Goal: Information Seeking & Learning: Find specific fact

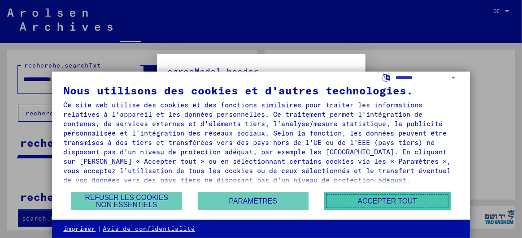
click at [390, 200] on font "Accepter tout" at bounding box center [387, 202] width 59 height 8
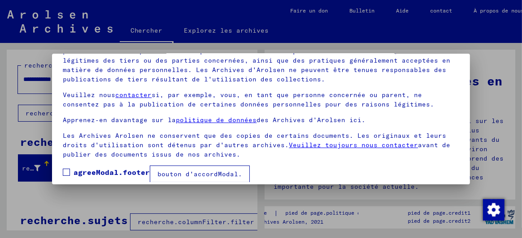
scroll to position [69, 0]
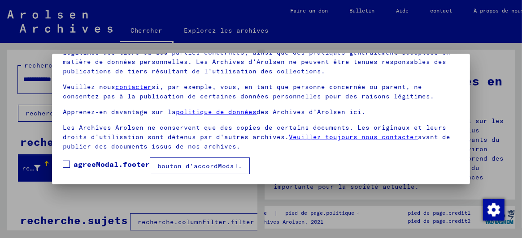
click at [66, 161] on span at bounding box center [66, 164] width 7 height 7
click at [152, 168] on button "bouton d'accordModal." at bounding box center [200, 166] width 100 height 17
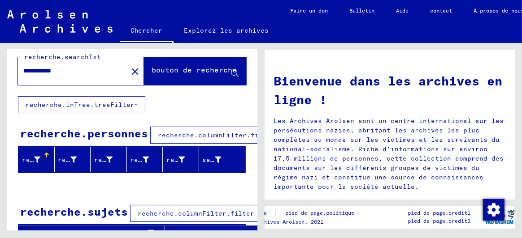
scroll to position [0, 0]
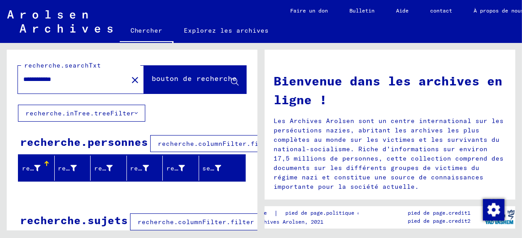
click at [195, 74] on button "bouton de recherche" at bounding box center [195, 80] width 102 height 28
click at [231, 79] on icon at bounding box center [235, 82] width 8 height 8
click at [231, 81] on icon at bounding box center [235, 82] width 8 height 8
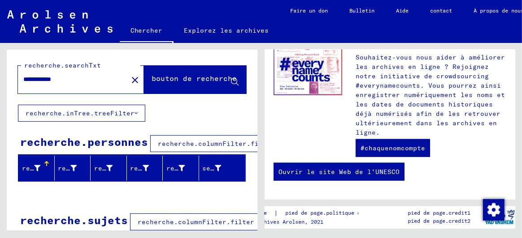
click at [54, 79] on input "**********" at bounding box center [70, 79] width 94 height 9
click at [52, 79] on input "**********" at bounding box center [70, 79] width 94 height 9
type input "**********"
click at [195, 76] on font "bouton de recherche" at bounding box center [194, 78] width 85 height 9
click at [231, 80] on icon at bounding box center [235, 82] width 8 height 8
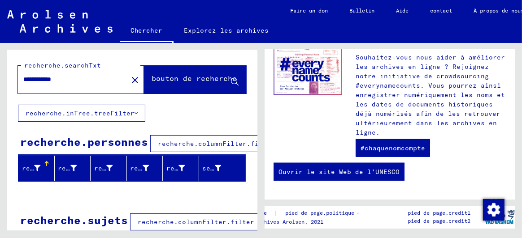
click at [144, 66] on button "bouton de recherche" at bounding box center [195, 80] width 102 height 28
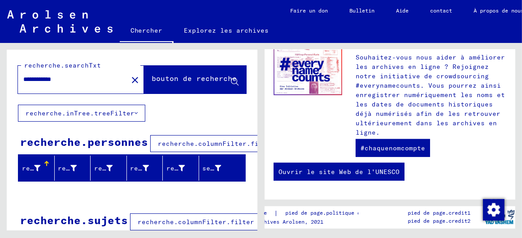
click at [144, 66] on button "bouton de recherche" at bounding box center [195, 80] width 102 height 28
click at [134, 110] on icon at bounding box center [135, 113] width 3 height 6
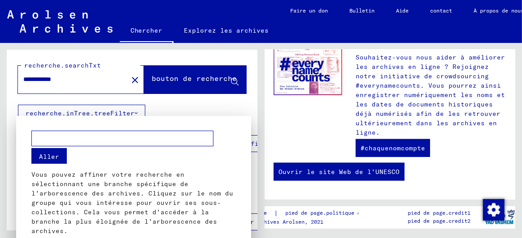
scroll to position [9, 0]
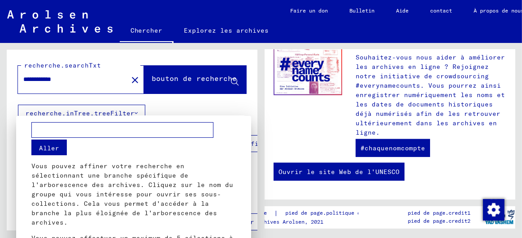
click at [44, 144] on font "Aller" at bounding box center [49, 148] width 20 height 8
click at [41, 147] on font "Aller" at bounding box center [49, 148] width 20 height 8
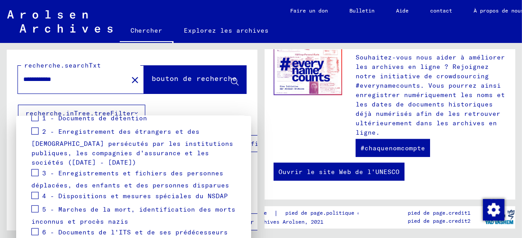
scroll to position [188, 0]
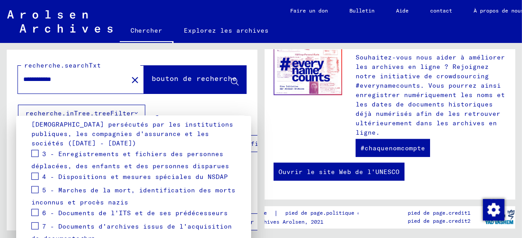
click at [35, 210] on span at bounding box center [34, 212] width 7 height 7
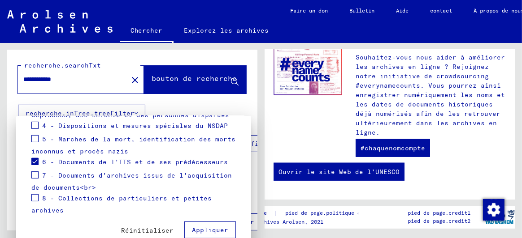
scroll to position [245, 0]
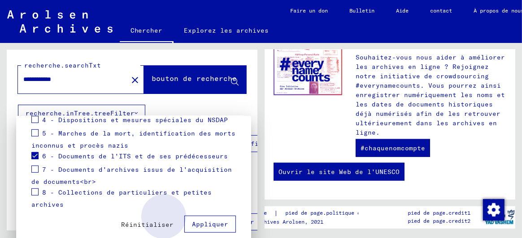
click at [201, 221] on font "Appliquer" at bounding box center [210, 225] width 36 height 8
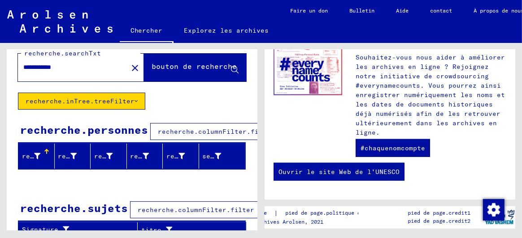
scroll to position [0, 0]
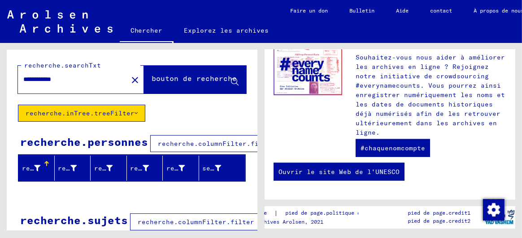
click at [231, 81] on icon at bounding box center [235, 82] width 8 height 8
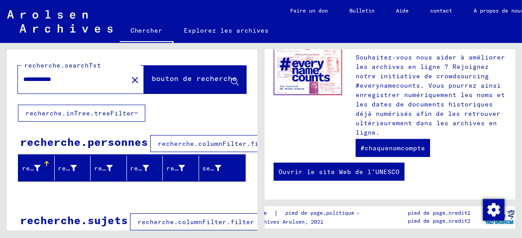
click at [31, 169] on font "recherche.peopleGrid.lastName" at bounding box center [80, 169] width 117 height 8
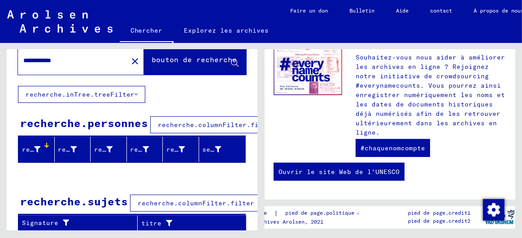
scroll to position [25, 0]
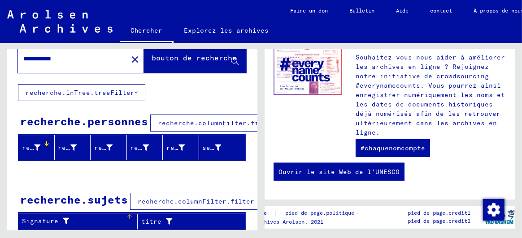
click at [44, 217] on font "Signature" at bounding box center [40, 221] width 36 height 8
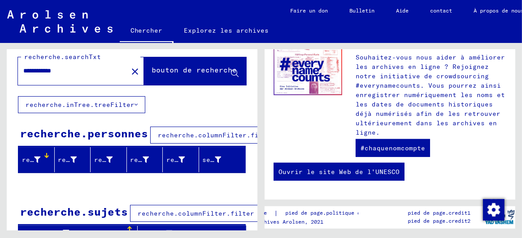
scroll to position [0, 0]
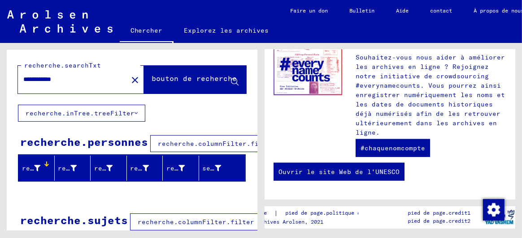
drag, startPoint x: 50, startPoint y: 78, endPoint x: 0, endPoint y: 66, distance: 51.5
click at [0, 69] on div "**********" at bounding box center [130, 137] width 261 height 188
type input "**********"
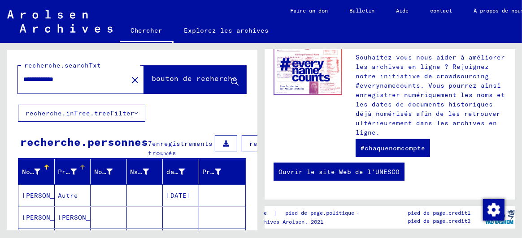
scroll to position [44, 0]
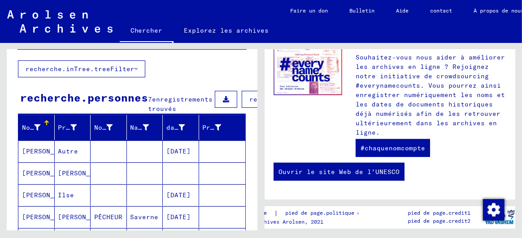
click at [64, 176] on font "[PERSON_NAME]" at bounding box center [84, 173] width 52 height 8
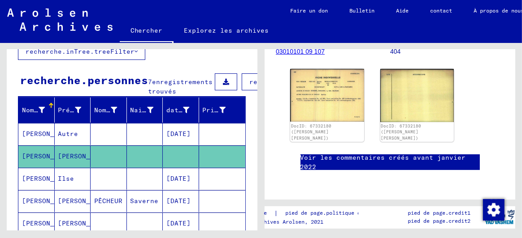
scroll to position [44, 0]
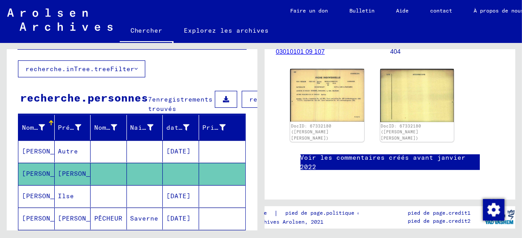
click at [185, 177] on mat-cell at bounding box center [181, 174] width 36 height 22
click at [30, 177] on font "[PERSON_NAME]" at bounding box center [48, 173] width 52 height 9
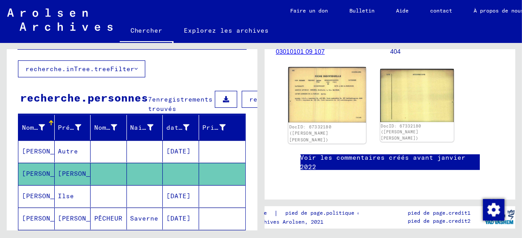
click at [320, 125] on font "DocID: 67332180 ([PERSON_NAME] [PERSON_NAME])" at bounding box center [310, 134] width 43 height 18
